Goal: Task Accomplishment & Management: Complete application form

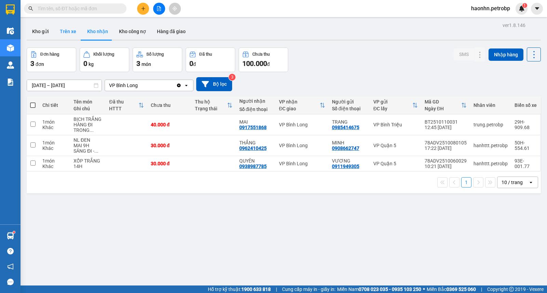
click at [76, 32] on button "Trên xe" at bounding box center [67, 31] width 27 height 16
type input "[DATE] – [DATE]"
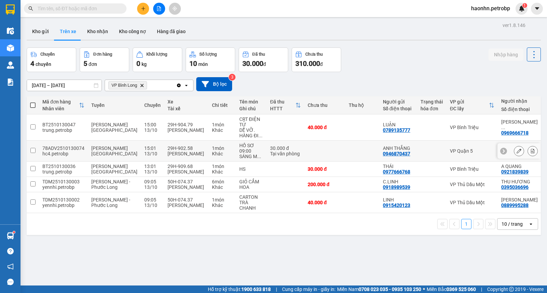
click at [179, 167] on div "29H-909.68" at bounding box center [186, 166] width 38 height 5
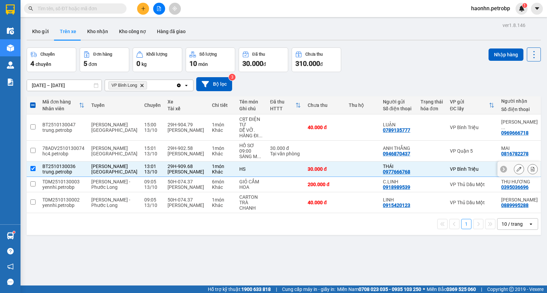
click at [501, 172] on div "0921839839" at bounding box center [514, 171] width 27 height 5
copy div "0921839839"
click at [489, 56] on button "Nhập hàng" at bounding box center [505, 55] width 35 height 12
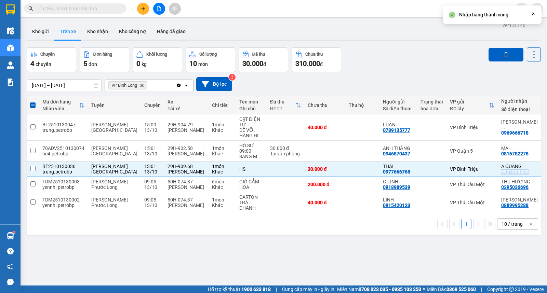
checkbox input "false"
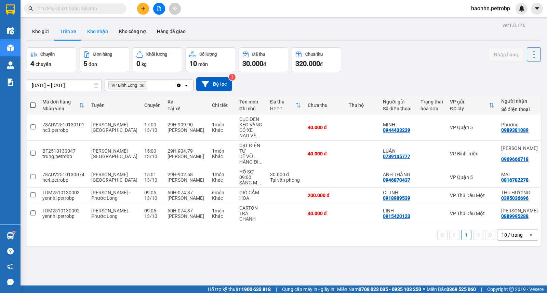
click at [91, 35] on button "Kho nhận" at bounding box center [98, 31] width 32 height 16
type input "[DATE] – [DATE]"
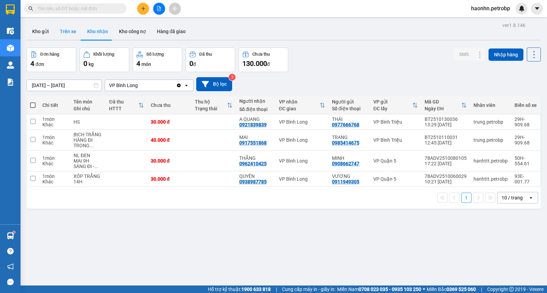
click at [68, 31] on button "Trên xe" at bounding box center [67, 31] width 27 height 16
type input "[DATE] – [DATE]"
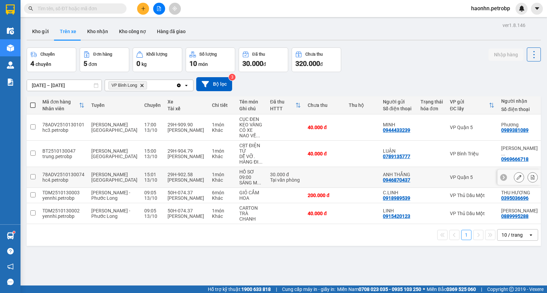
click at [501, 180] on div "0816782278" at bounding box center [514, 179] width 27 height 5
copy div "0816782278"
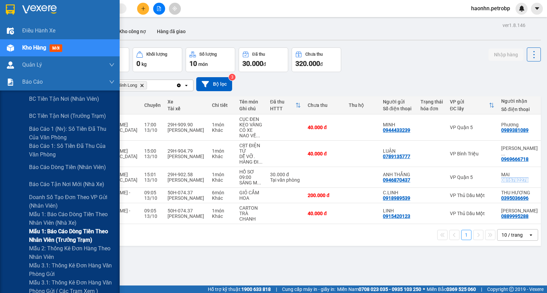
click at [86, 242] on span "Mẫu 1: Báo cáo dòng tiền theo nhân viên (trưởng trạm)" at bounding box center [71, 235] width 85 height 17
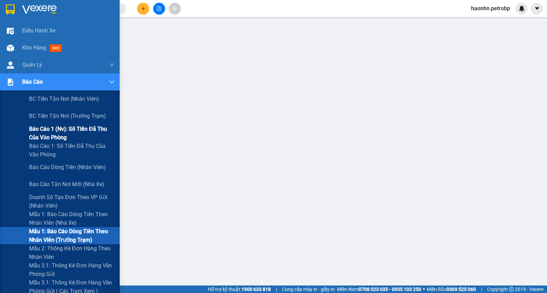
click at [76, 128] on span "Báo cáo 1 (nv): Số tiền đã thu của văn phòng" at bounding box center [71, 133] width 85 height 17
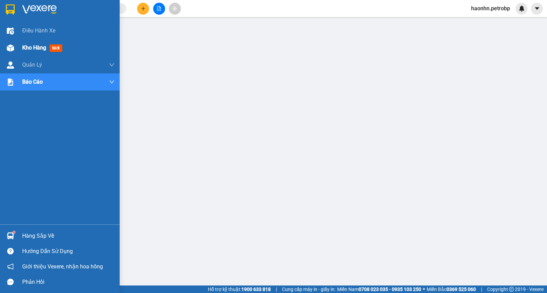
click at [10, 51] on img at bounding box center [10, 47] width 7 height 7
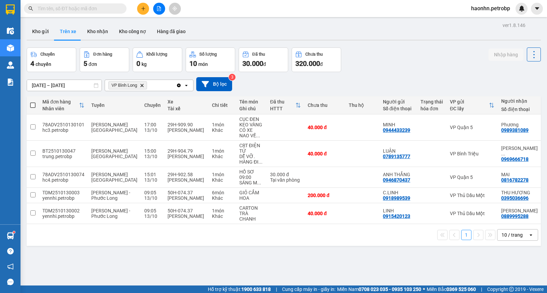
click at [70, 11] on input "text" at bounding box center [78, 9] width 81 height 8
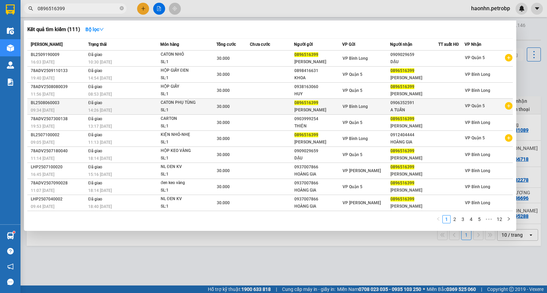
type input "0896516399"
click at [507, 107] on icon "plus-circle" at bounding box center [509, 106] width 8 height 8
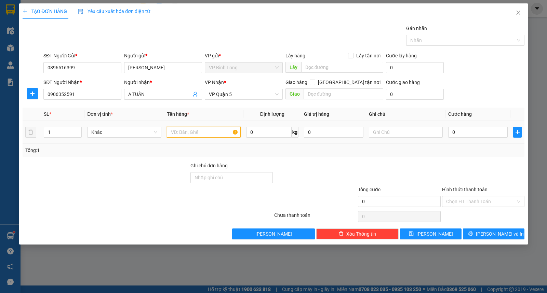
click at [206, 131] on input "text" at bounding box center [204, 132] width 74 height 11
type input "CATON NHỎ"
click at [495, 131] on input "0" at bounding box center [477, 132] width 59 height 11
type input "3"
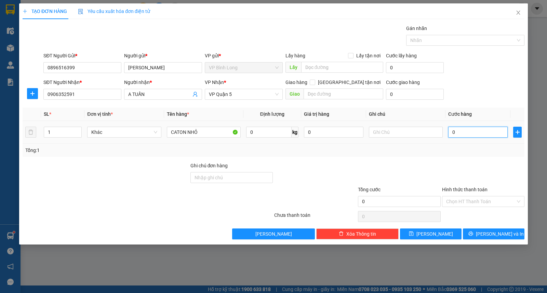
type input "3"
type input "30"
type input "300"
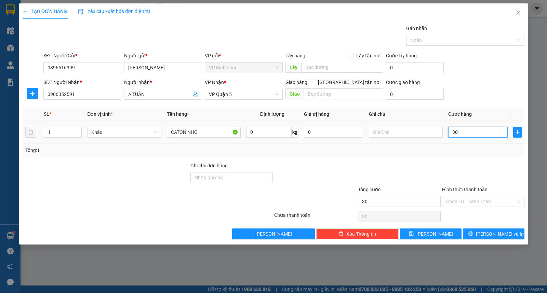
type input "300"
type input "3.000"
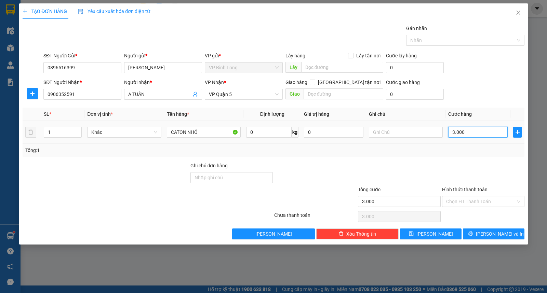
type input "30.000"
click at [479, 195] on div "Hình thức thanh toán" at bounding box center [483, 191] width 82 height 10
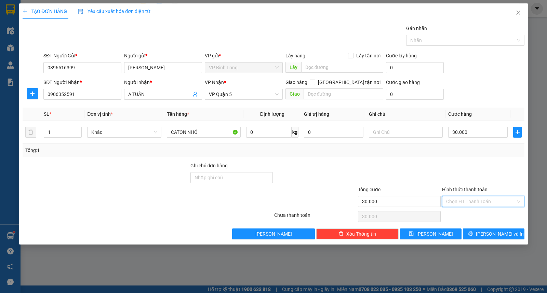
click at [479, 197] on input "Hình thức thanh toán" at bounding box center [480, 201] width 69 height 10
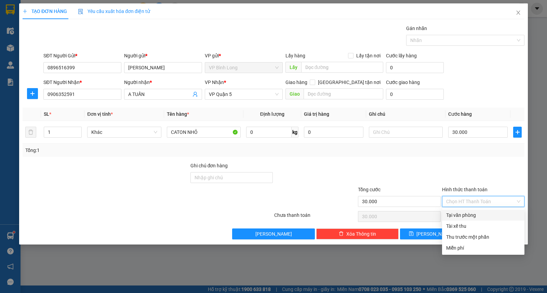
click at [460, 217] on div "Tại văn phòng" at bounding box center [483, 216] width 74 height 8
type input "0"
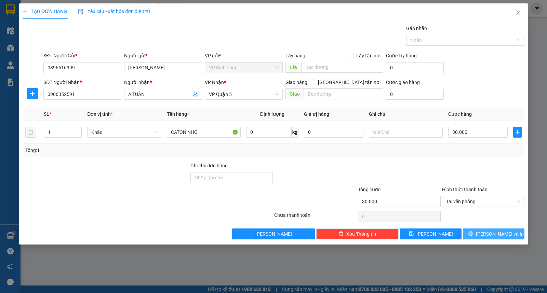
click at [487, 230] on button "[PERSON_NAME] và In" at bounding box center [494, 234] width 62 height 11
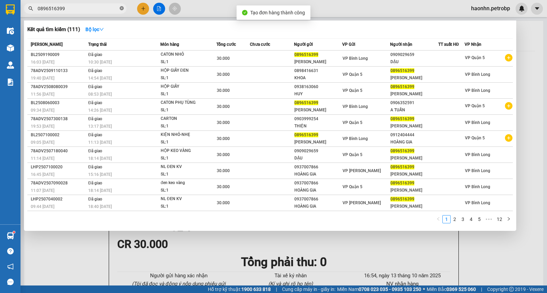
click at [120, 11] on span at bounding box center [122, 8] width 4 height 6
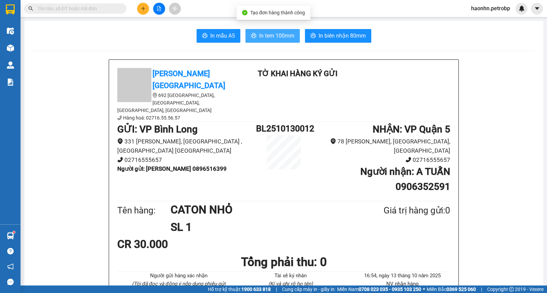
click at [251, 36] on icon "printer" at bounding box center [253, 35] width 5 height 5
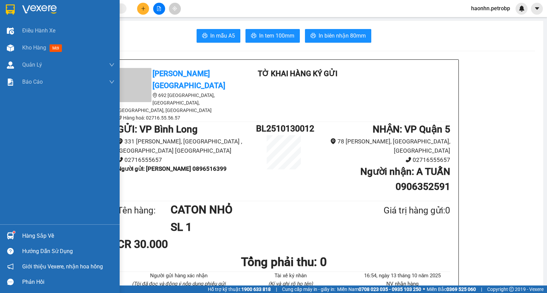
click at [9, 53] on div at bounding box center [10, 48] width 12 height 12
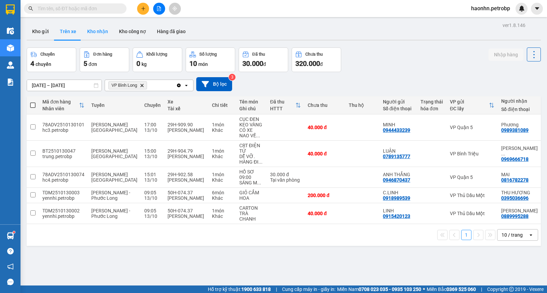
click at [100, 33] on button "Kho nhận" at bounding box center [98, 31] width 32 height 16
type input "[DATE] – [DATE]"
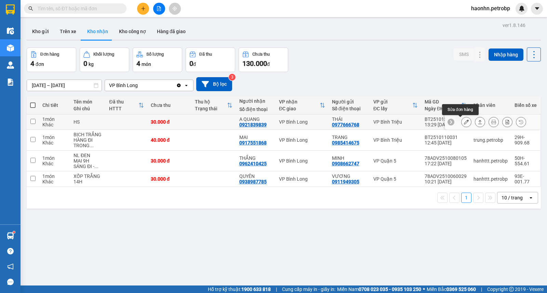
click at [464, 124] on icon at bounding box center [466, 122] width 5 height 5
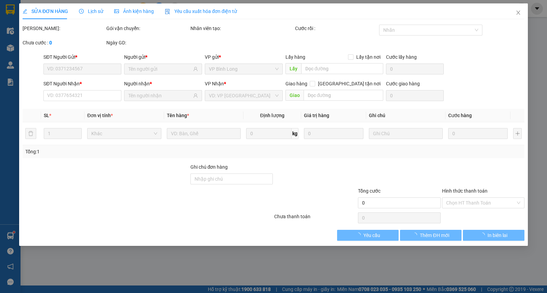
type input "0977666768"
type input "THÁI"
type input "0921839839"
type input "A QUANG"
type input "30.000"
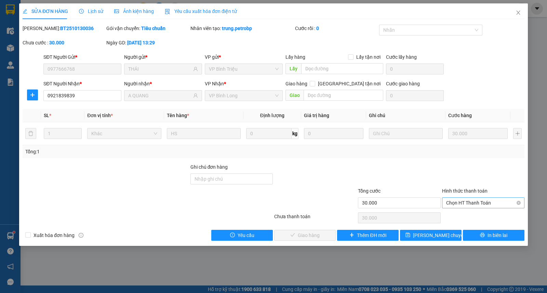
click at [453, 203] on span "Chọn HT Thanh Toán" at bounding box center [483, 203] width 74 height 10
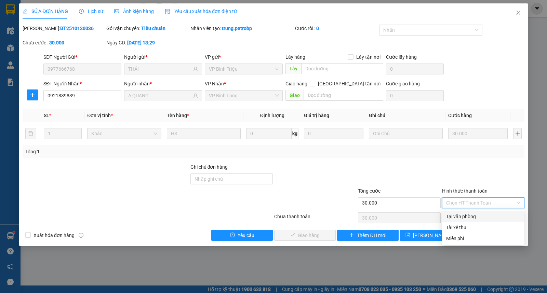
click at [453, 214] on div "Tại văn phòng" at bounding box center [483, 217] width 74 height 8
type input "0"
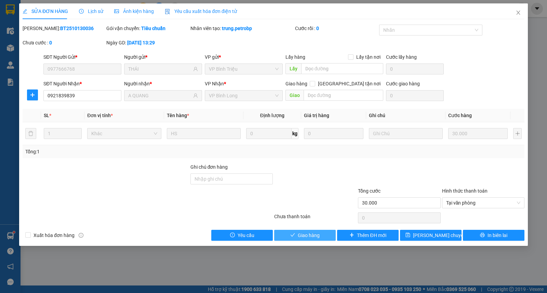
click at [296, 237] on button "Giao hàng" at bounding box center [305, 235] width 62 height 11
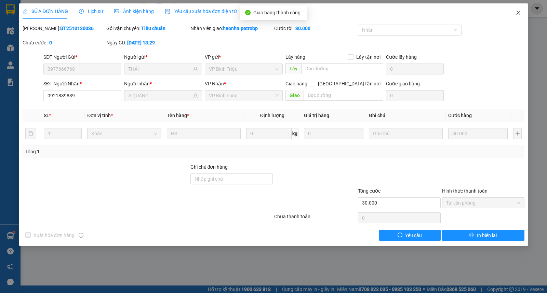
click at [522, 16] on span "Close" at bounding box center [517, 12] width 19 height 19
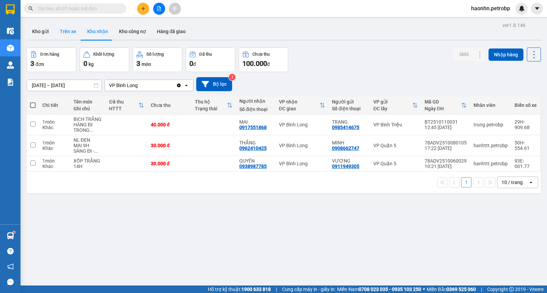
click at [69, 35] on button "Trên xe" at bounding box center [67, 31] width 27 height 16
type input "[DATE] – [DATE]"
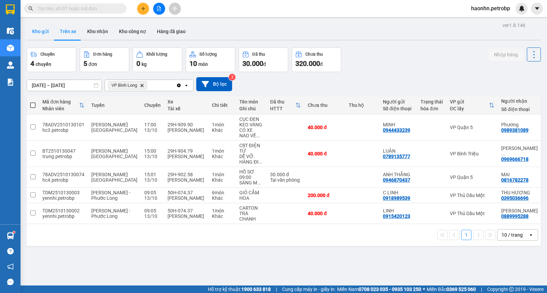
click at [29, 29] on button "Kho gửi" at bounding box center [41, 31] width 28 height 16
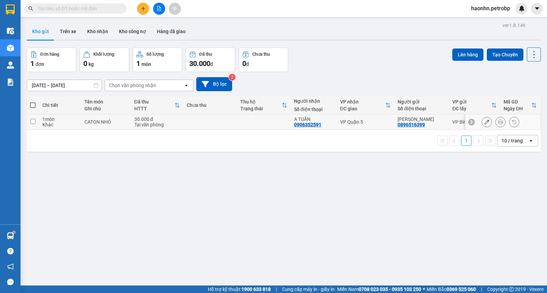
click at [289, 121] on td at bounding box center [264, 121] width 54 height 15
checkbox input "true"
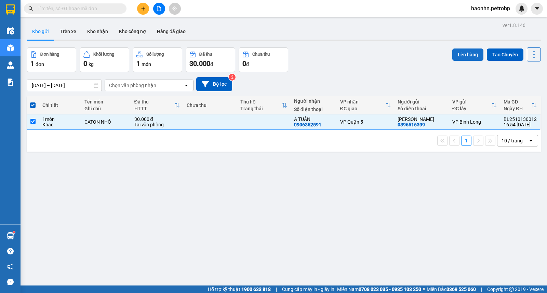
click at [461, 54] on button "Lên hàng" at bounding box center [467, 55] width 31 height 12
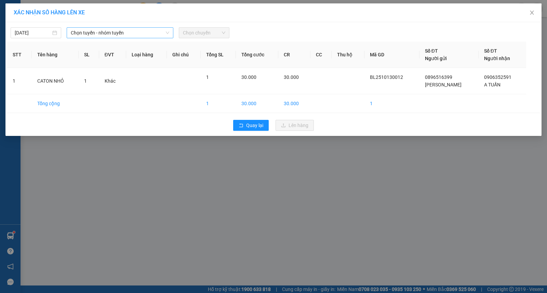
click at [146, 36] on span "Chọn tuyến - nhóm tuyến" at bounding box center [120, 33] width 98 height 10
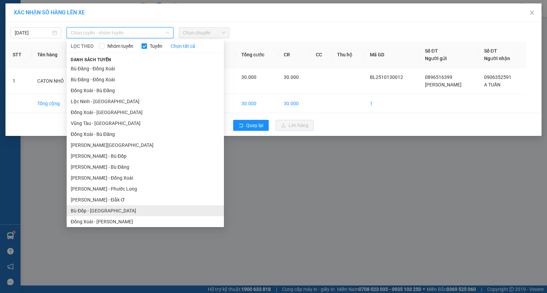
scroll to position [57, 0]
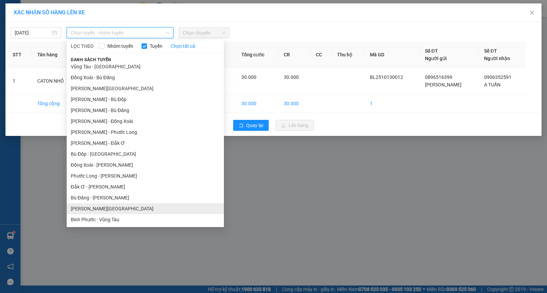
click at [120, 207] on li "[PERSON_NAME][GEOGRAPHIC_DATA]" at bounding box center [145, 208] width 157 height 11
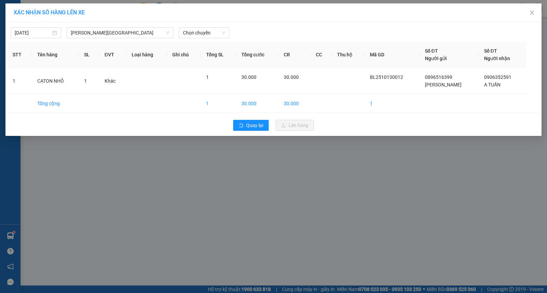
click at [210, 40] on div "[DATE] [GEOGRAPHIC_DATA] - [GEOGRAPHIC_DATA] LỌC THEO Nhóm tuyến Tuyến Chọn tất…" at bounding box center [273, 79] width 536 height 114
click at [210, 34] on span "Chọn chuyến" at bounding box center [204, 33] width 42 height 10
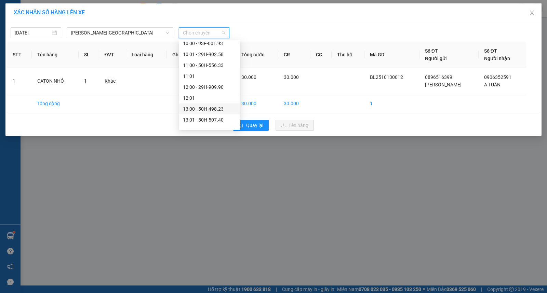
scroll to position [415, 0]
click at [223, 67] on div "17:00 - 50H-496.49" at bounding box center [209, 69] width 53 height 8
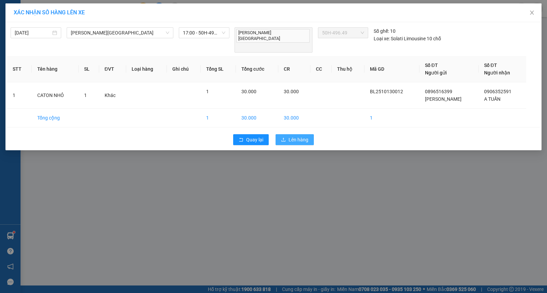
click at [281, 137] on icon "upload" at bounding box center [283, 139] width 5 height 5
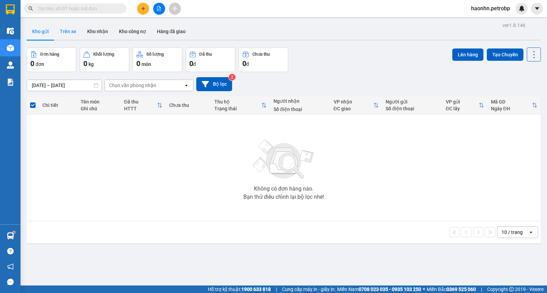
click at [73, 37] on button "Trên xe" at bounding box center [67, 31] width 27 height 16
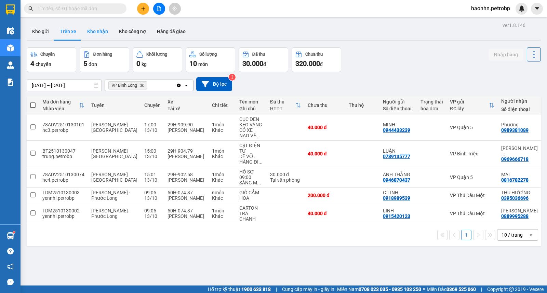
click at [97, 31] on button "Kho nhận" at bounding box center [98, 31] width 32 height 16
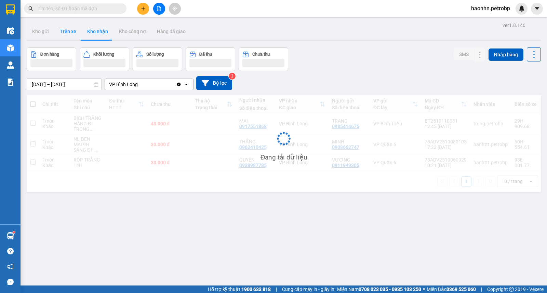
click at [74, 34] on button "Trên xe" at bounding box center [67, 31] width 27 height 16
type input "[DATE] – [DATE]"
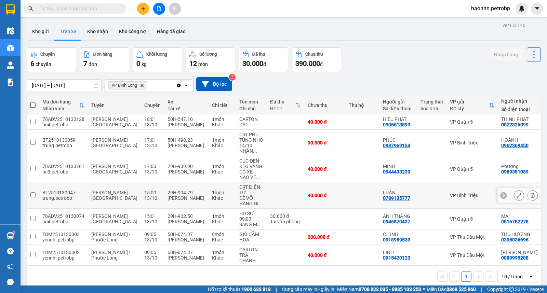
click at [501, 203] on div "0969666718" at bounding box center [514, 200] width 27 height 5
copy div "0969666718"
click at [446, 208] on td "VP Bình Triệu" at bounding box center [471, 195] width 51 height 26
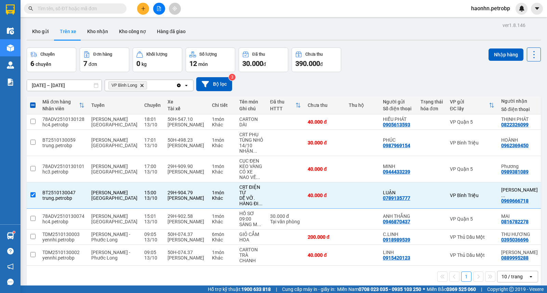
click at [510, 62] on div "Nhập hàng" at bounding box center [514, 59] width 52 height 25
click at [510, 60] on button "Nhập hàng" at bounding box center [505, 55] width 35 height 12
checkbox input "false"
